Goal: Check status: Check status

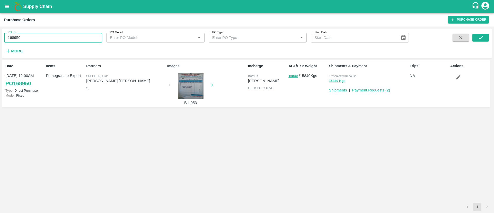
click at [48, 38] on input "168950" at bounding box center [53, 38] width 98 height 10
type input "172312"
click at [476, 37] on button "submit" at bounding box center [480, 38] width 16 height 8
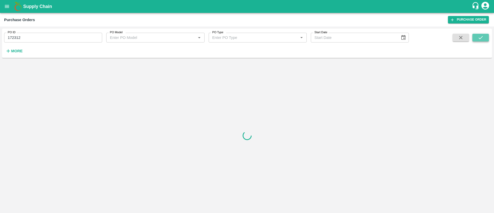
click at [476, 37] on button "submit" at bounding box center [480, 38] width 16 height 8
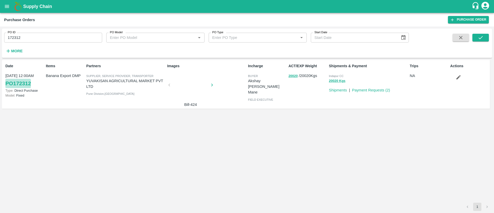
click at [16, 84] on link "PO 172312" at bounding box center [17, 83] width 25 height 9
